Goal: Communication & Community: Answer question/provide support

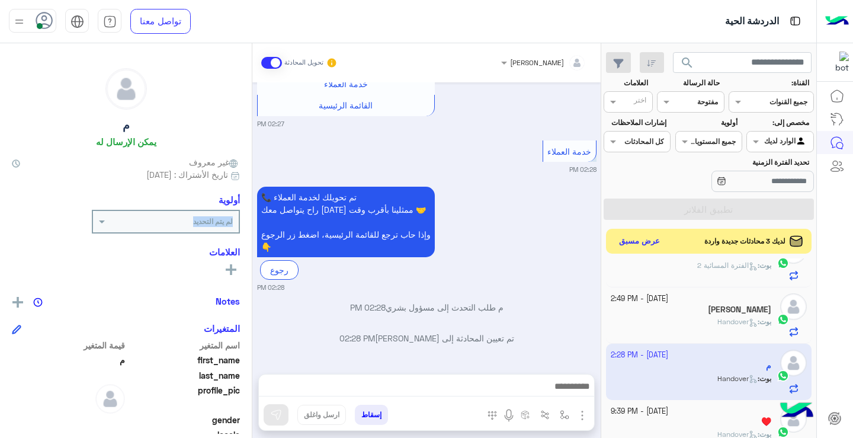
click at [659, 245] on button "عرض مسبق" at bounding box center [640, 241] width 50 height 16
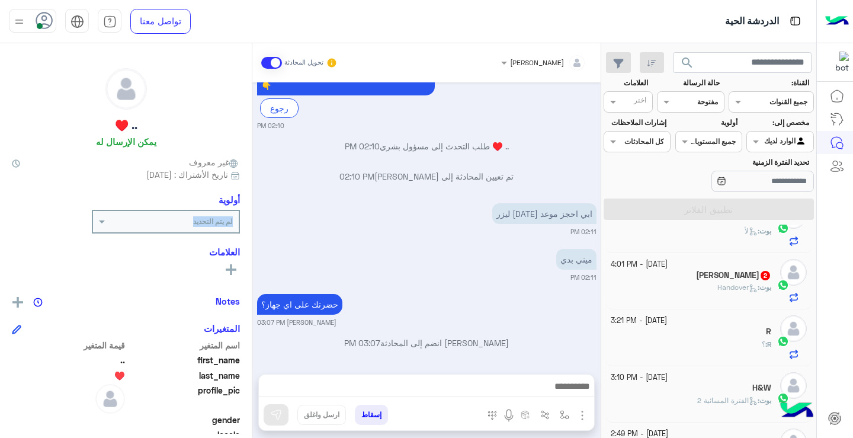
scroll to position [88, 0]
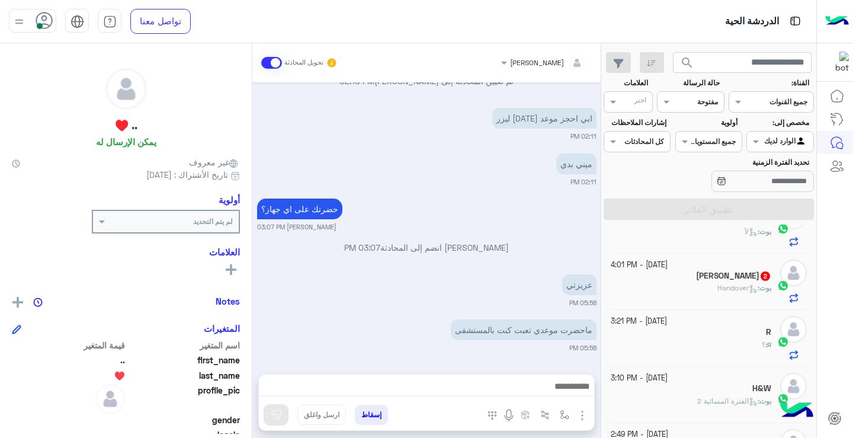
drag, startPoint x: 250, startPoint y: 306, endPoint x: 250, endPoint y: 274, distance: 32.6
click at [250, 274] on div ".. ♥️ يمكن الإرسال له غير معروف تاريخ الأشتراك : [DATE] أولوية لم يتم التحديد ا…" at bounding box center [126, 238] width 252 height 390
click at [5, 261] on div ".. ♥️ يمكن الإرسال له غير معروف تاريخ الأشتراك : [DATE] أولوية لم يتم التحديد ا…" at bounding box center [126, 238] width 252 height 390
click at [1, 261] on div ".. ♥️ يمكن الإرسال له غير معروف تاريخ الأشتراك : [DATE] أولوية لم يتم التحديد ا…" at bounding box center [126, 238] width 252 height 390
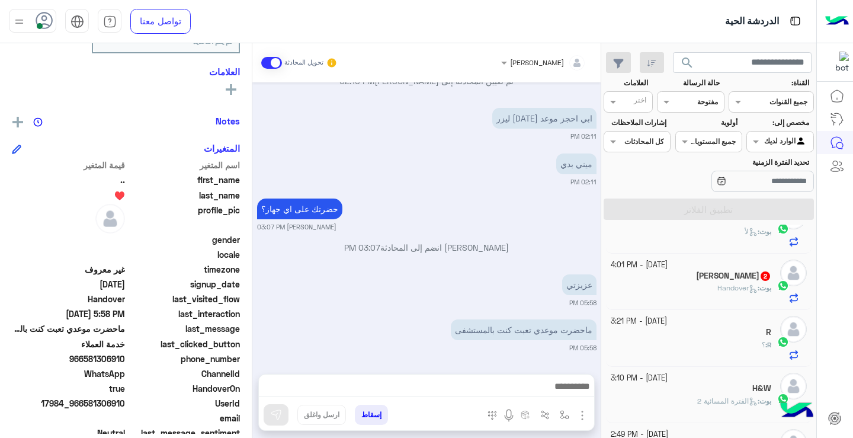
scroll to position [186, 0]
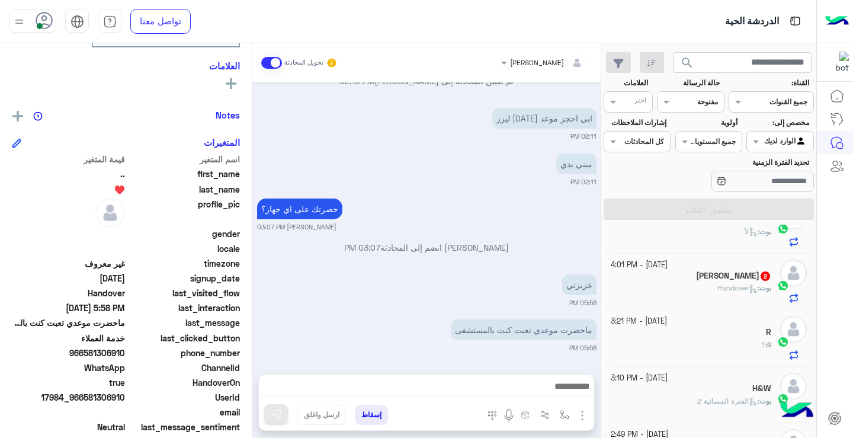
drag, startPoint x: 86, startPoint y: 355, endPoint x: 126, endPoint y: 357, distance: 40.3
click at [125, 357] on span "966581306910" at bounding box center [68, 352] width 113 height 12
copy span "581306910"
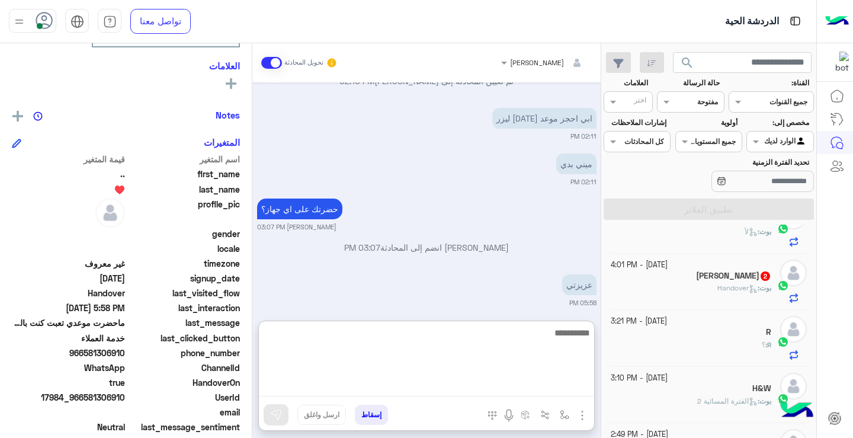
click at [464, 388] on textarea at bounding box center [426, 360] width 335 height 71
type textarea "**********"
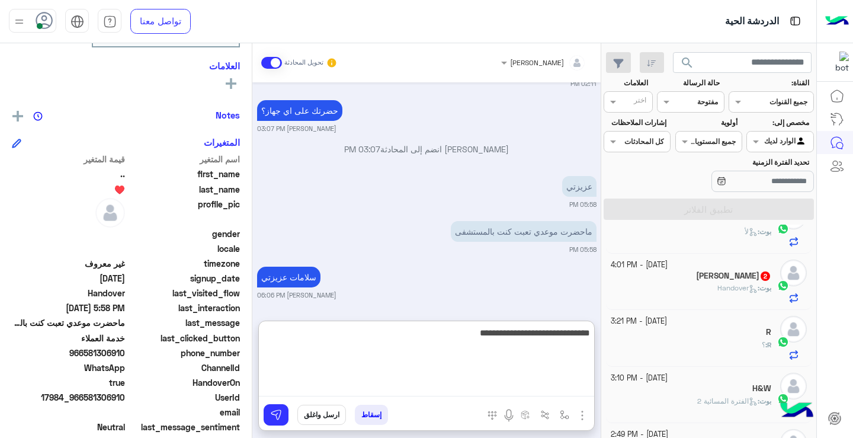
type textarea "**********"
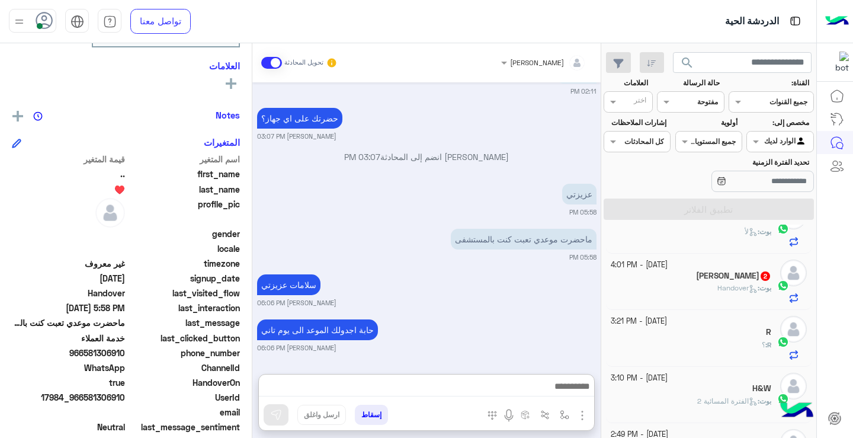
click at [741, 287] on span "Handover" at bounding box center [737, 287] width 40 height 9
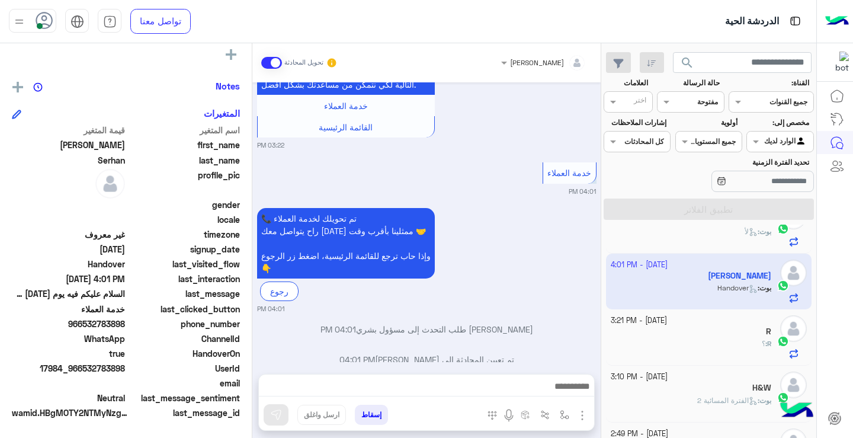
scroll to position [136, 0]
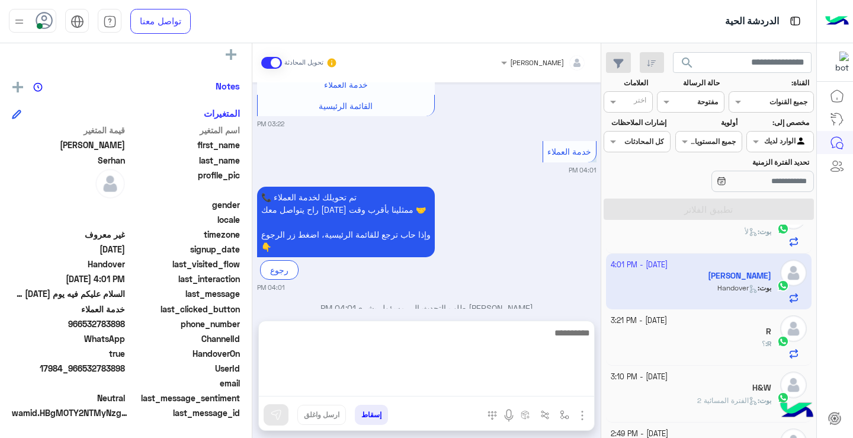
click at [542, 384] on textarea at bounding box center [426, 360] width 335 height 71
type textarea "**********"
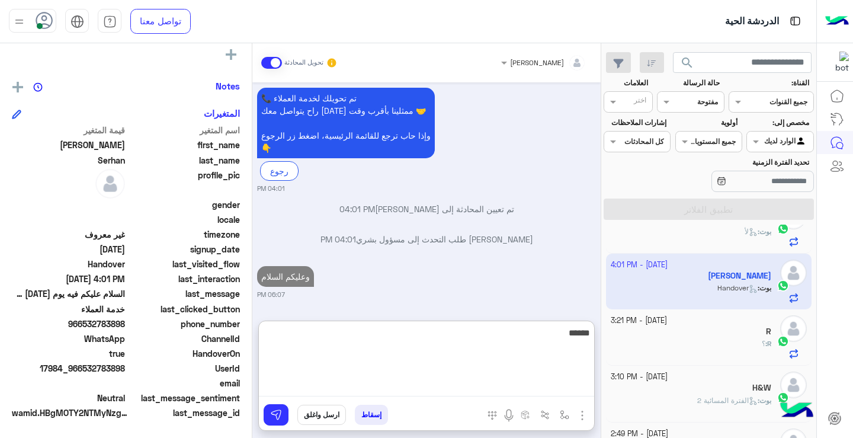
scroll to position [265, 0]
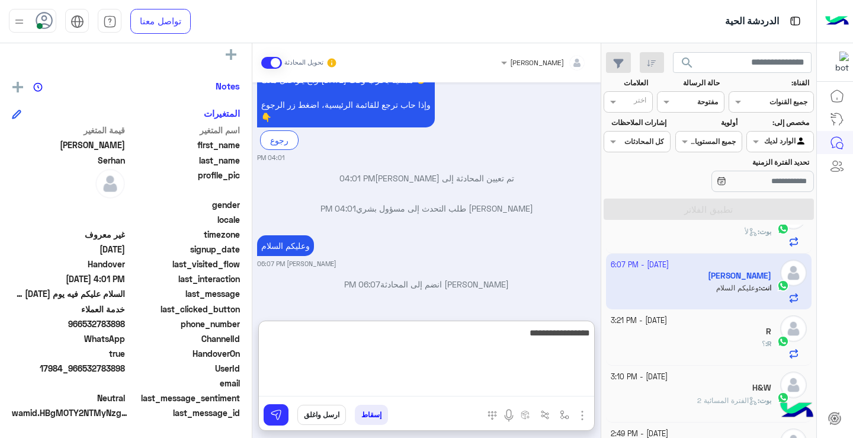
type textarea "**********"
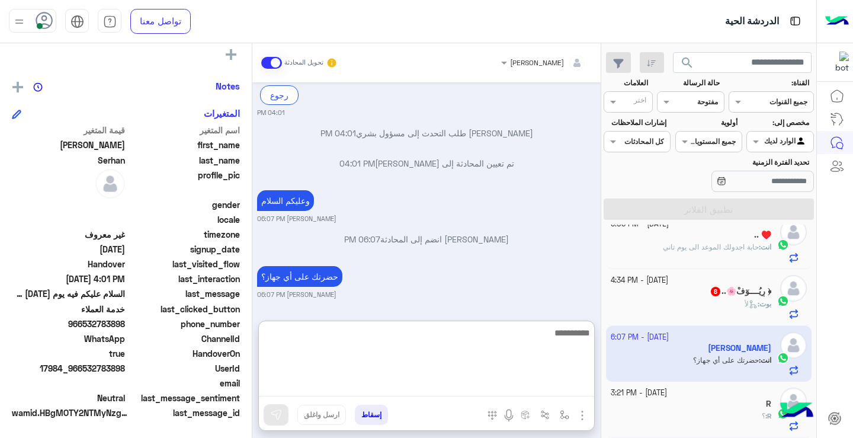
scroll to position [0, 0]
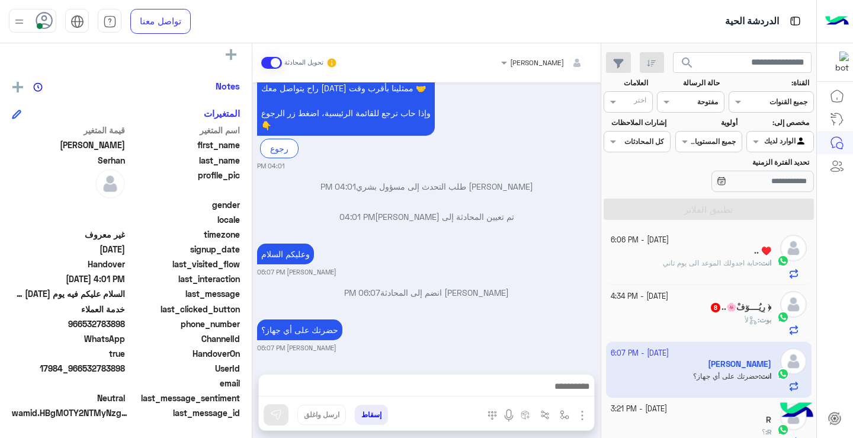
click at [748, 323] on icon at bounding box center [752, 320] width 9 height 9
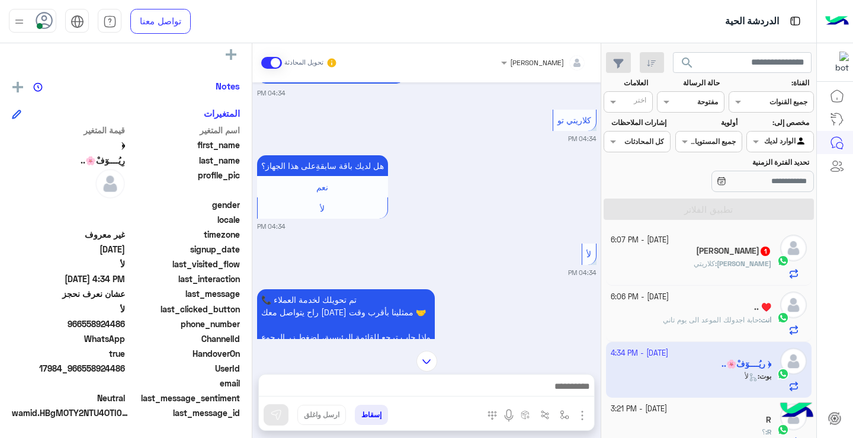
scroll to position [2924, 0]
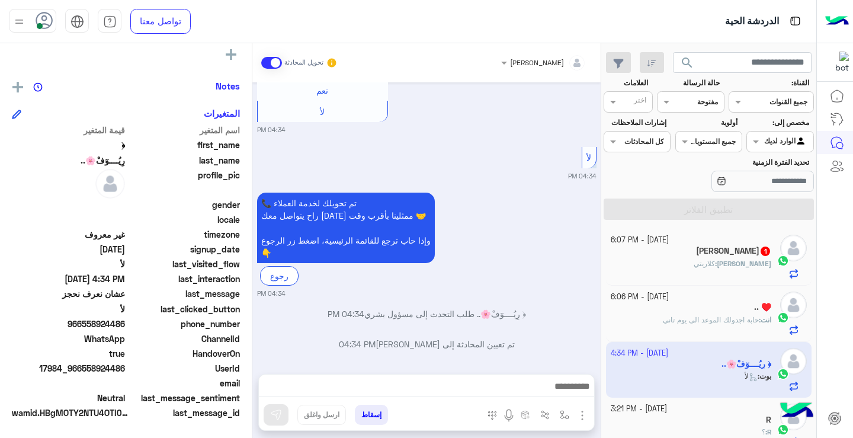
drag, startPoint x: 83, startPoint y: 369, endPoint x: 126, endPoint y: 369, distance: 42.0
click at [125, 369] on span "17984_966558924486" at bounding box center [68, 368] width 113 height 12
copy span "558924486"
